Goal: Information Seeking & Learning: Learn about a topic

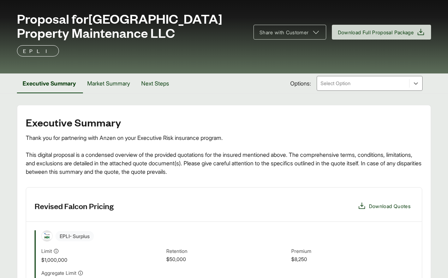
scroll to position [38, 0]
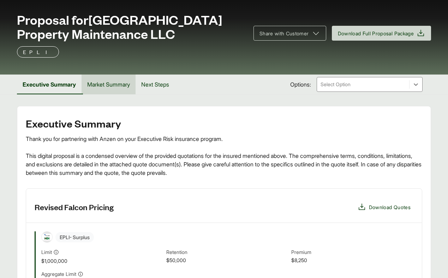
click at [120, 84] on button "Market Summary" at bounding box center [108, 84] width 54 height 20
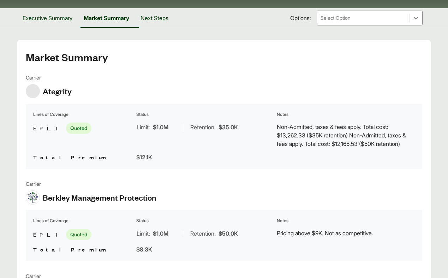
scroll to position [41, 0]
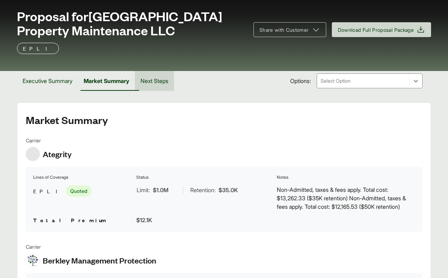
click at [160, 84] on button "Next Steps" at bounding box center [154, 81] width 39 height 20
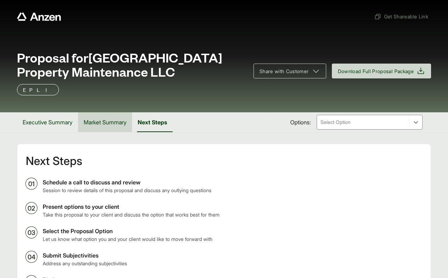
click at [109, 125] on button "Market Summary" at bounding box center [105, 122] width 54 height 20
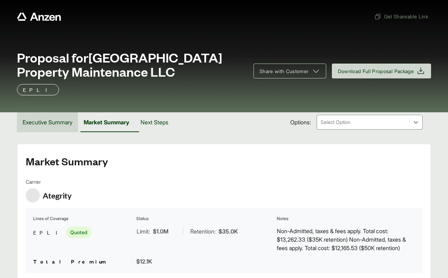
click at [56, 117] on button "Executive Summary" at bounding box center [47, 122] width 61 height 20
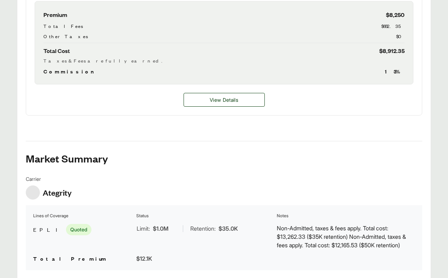
scroll to position [341, 0]
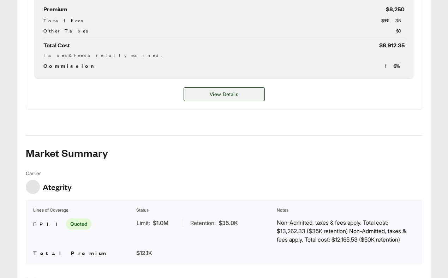
click at [211, 97] on span "View Details" at bounding box center [224, 93] width 29 height 7
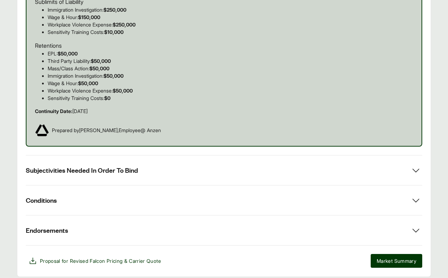
scroll to position [475, 0]
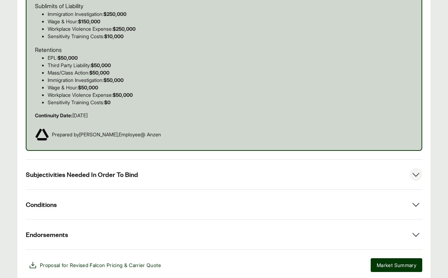
click at [135, 170] on span "Subjectivities Needed In Order To Bind" at bounding box center [82, 174] width 112 height 9
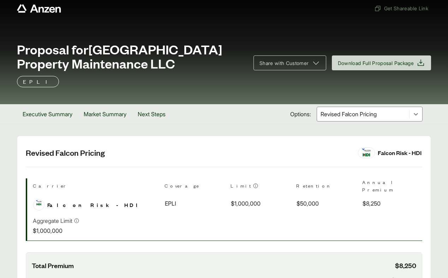
scroll to position [0, 0]
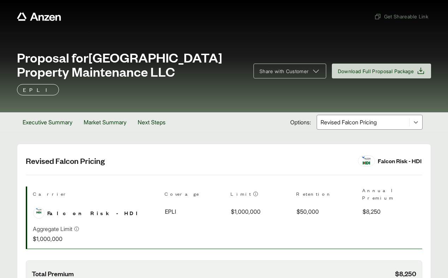
click at [165, 207] on span "EPLI" at bounding box center [170, 211] width 11 height 8
click at [231, 207] on span "$1,000,000" at bounding box center [246, 211] width 30 height 8
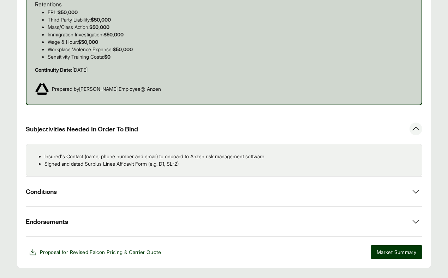
scroll to position [520, 0]
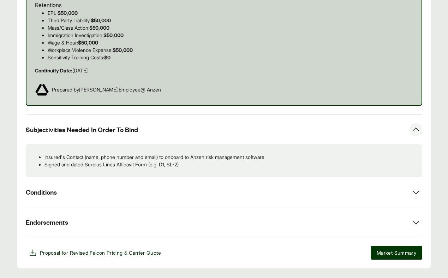
click at [416, 124] on icon at bounding box center [415, 129] width 13 height 13
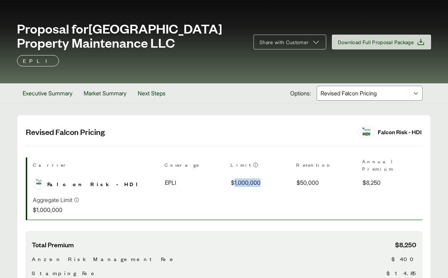
scroll to position [0, 0]
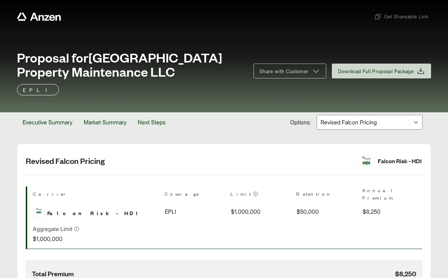
click at [273, 213] on div "Carrier Coverage Limit Retention Annual Premium Carrier Falcon Risk - HDI Cover…" at bounding box center [227, 203] width 389 height 35
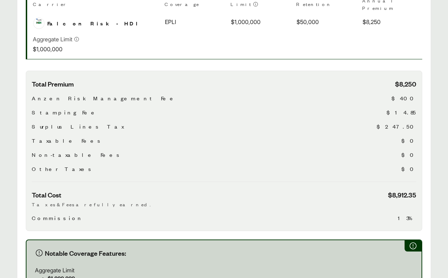
scroll to position [202, 0]
